Goal: Task Accomplishment & Management: Complete application form

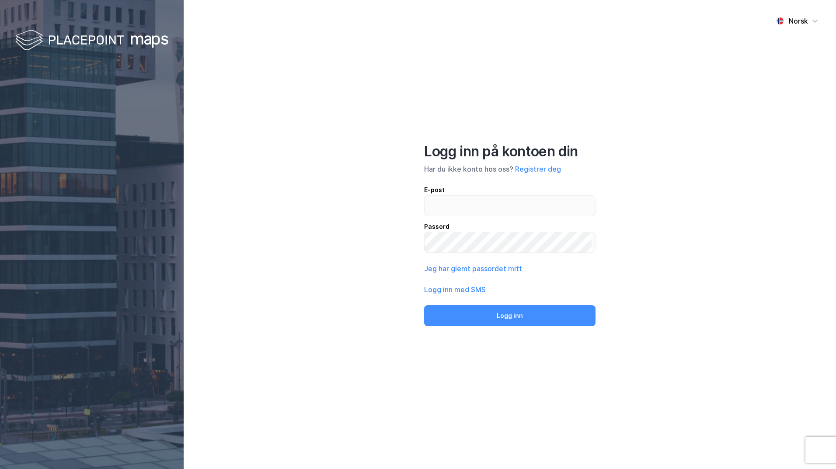
click at [546, 169] on button "Registrer deg" at bounding box center [538, 169] width 46 height 10
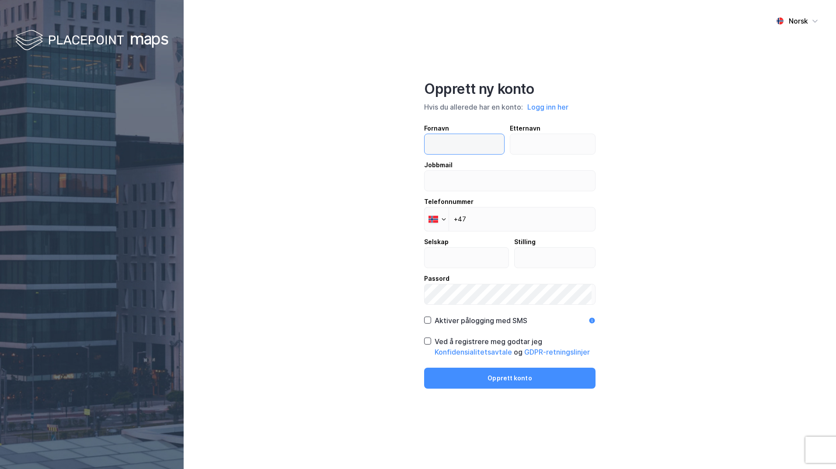
click at [451, 153] on input "text" at bounding box center [462, 144] width 76 height 20
type input "[PERSON_NAME]"
type input "Lochen"
type input "[EMAIL_ADDRESS][DOMAIN_NAME]"
type input "[PERSON_NAME]"
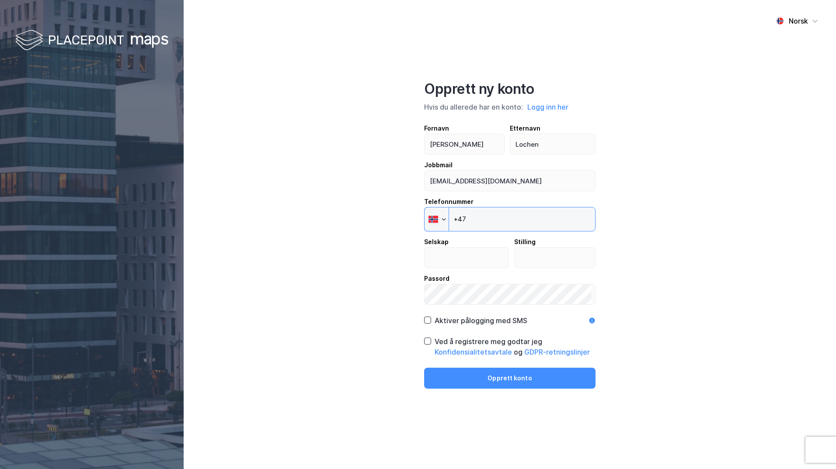
click at [504, 224] on input "+47" at bounding box center [509, 219] width 171 height 24
type input "[PHONE_NUMBER]"
click at [452, 259] on input "text" at bounding box center [466, 258] width 84 height 20
type input "Storebrand"
click at [533, 259] on input "text" at bounding box center [554, 258] width 81 height 20
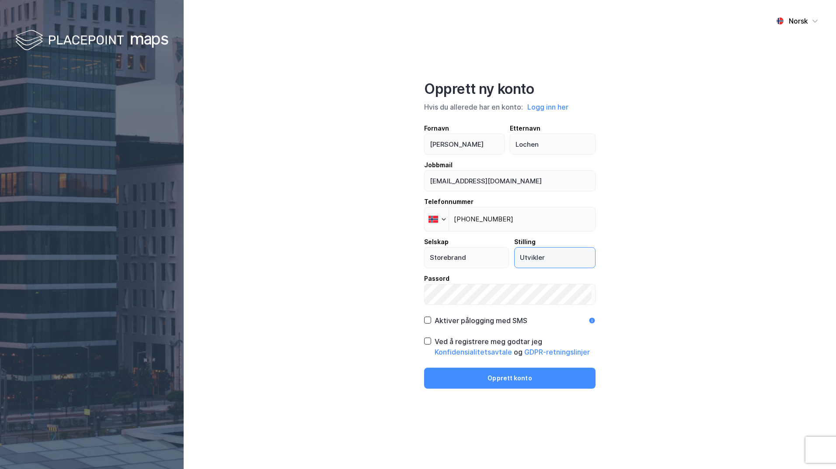
type input "Utvikler"
